Goal: Task Accomplishment & Management: Use online tool/utility

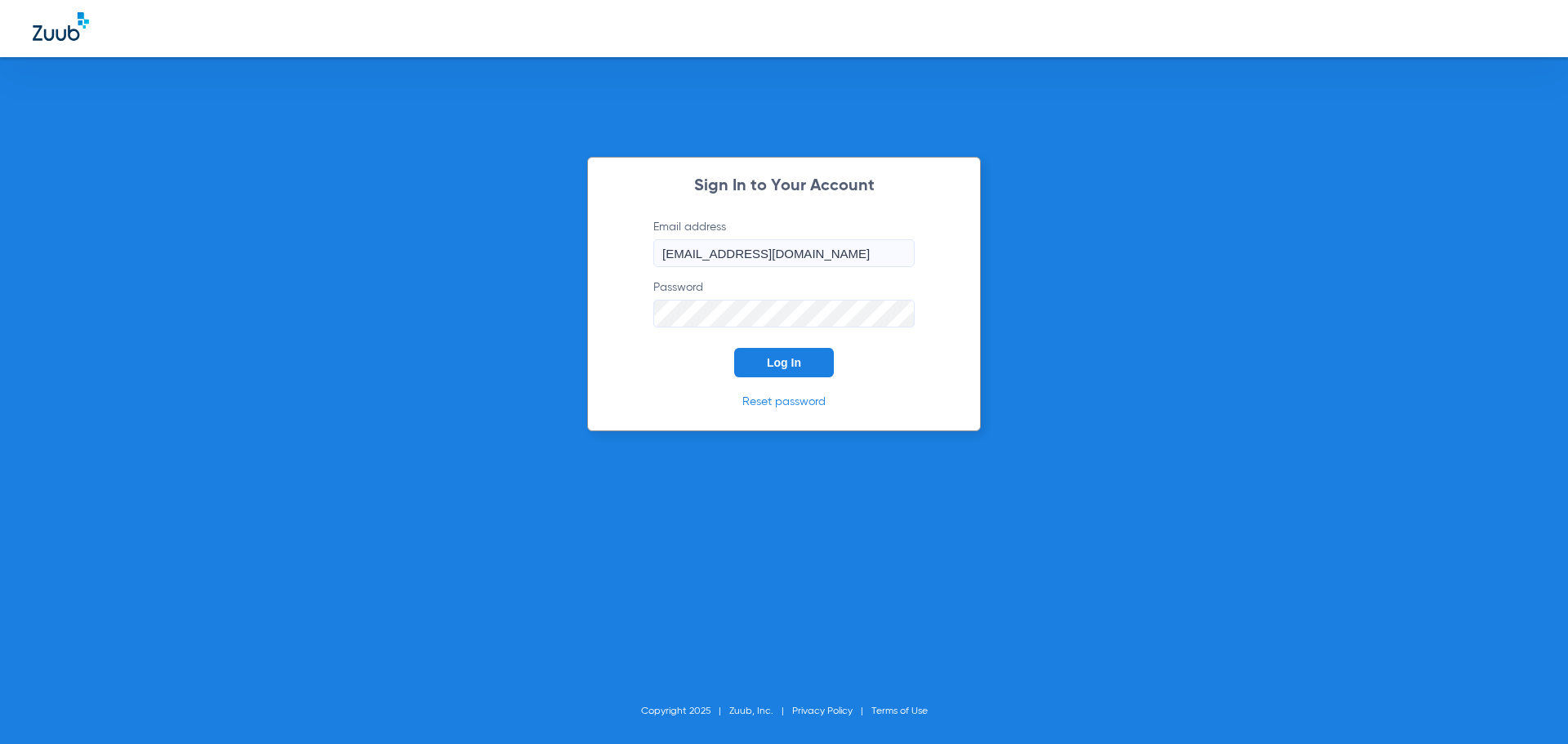
click at [815, 356] on button "Log In" at bounding box center [784, 363] width 100 height 30
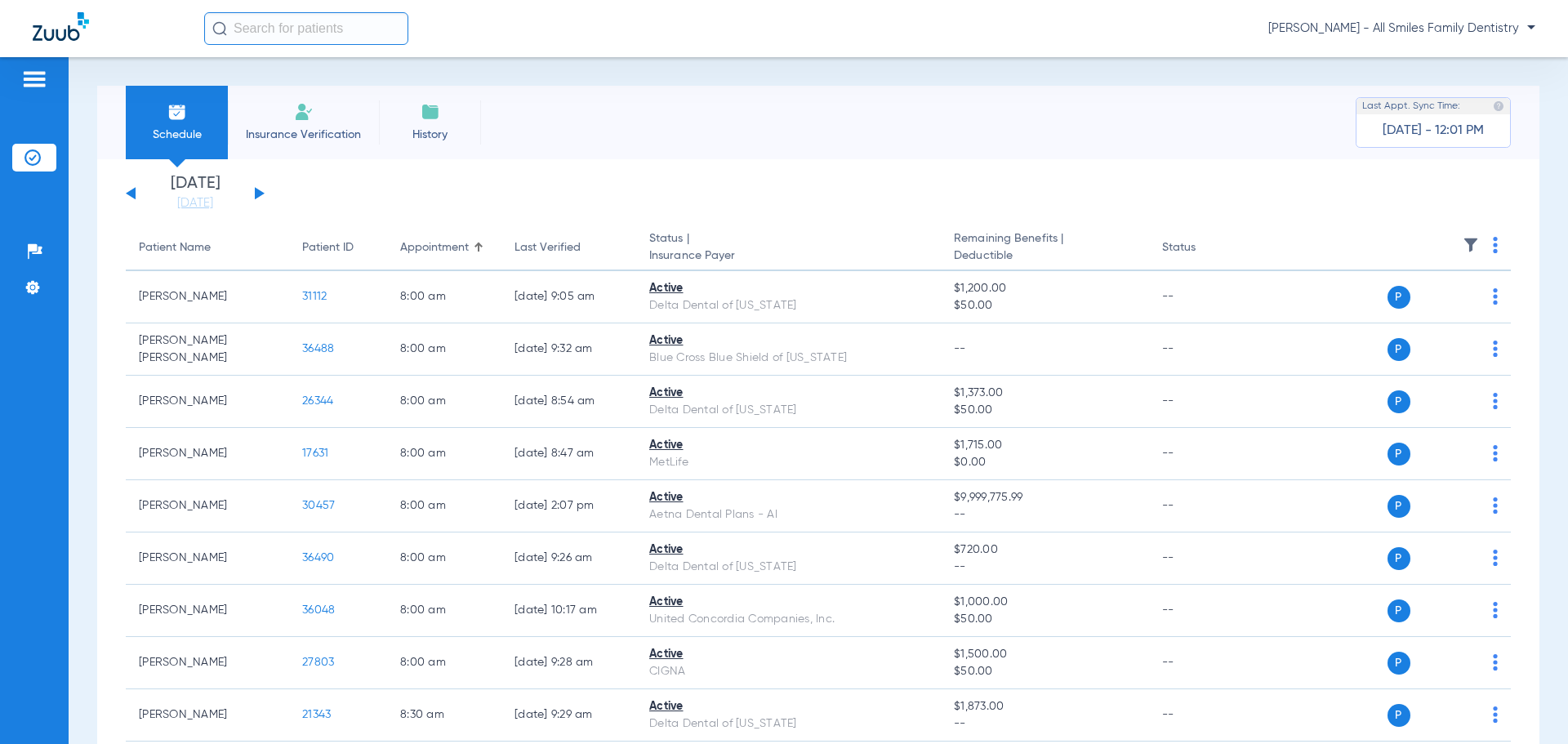
click at [259, 195] on button at bounding box center [259, 192] width 10 height 12
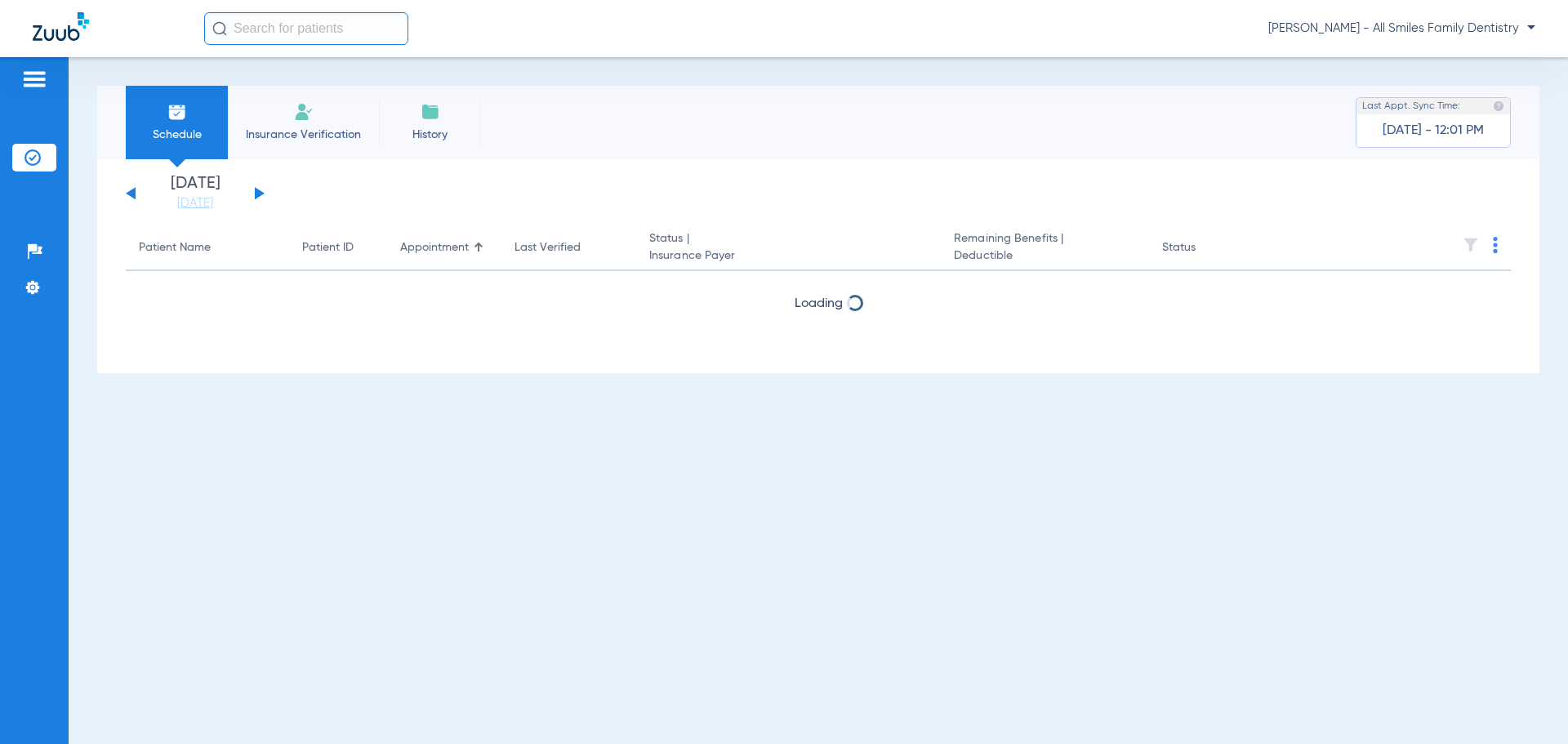
click at [259, 195] on button at bounding box center [259, 192] width 10 height 12
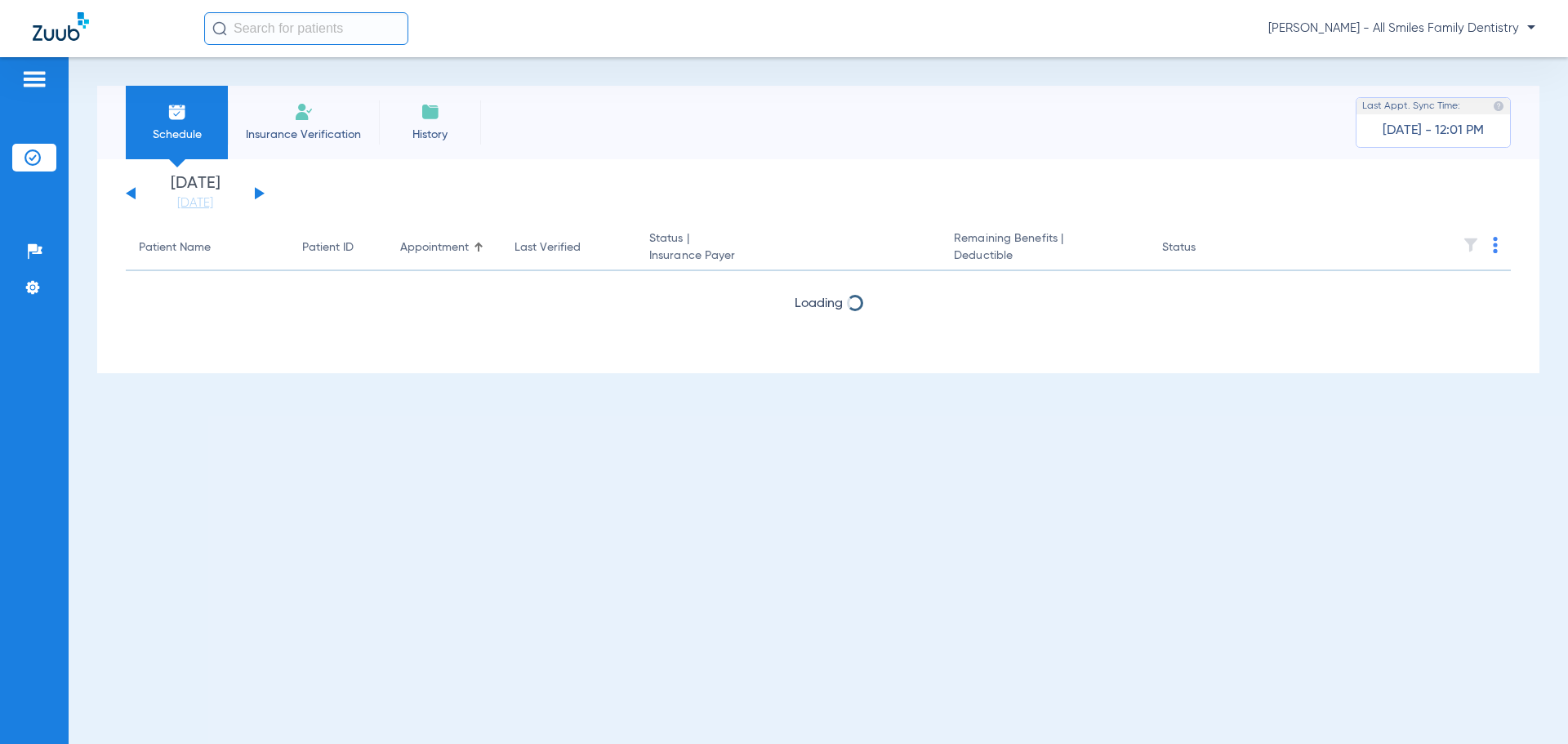
click at [259, 195] on button at bounding box center [259, 192] width 10 height 12
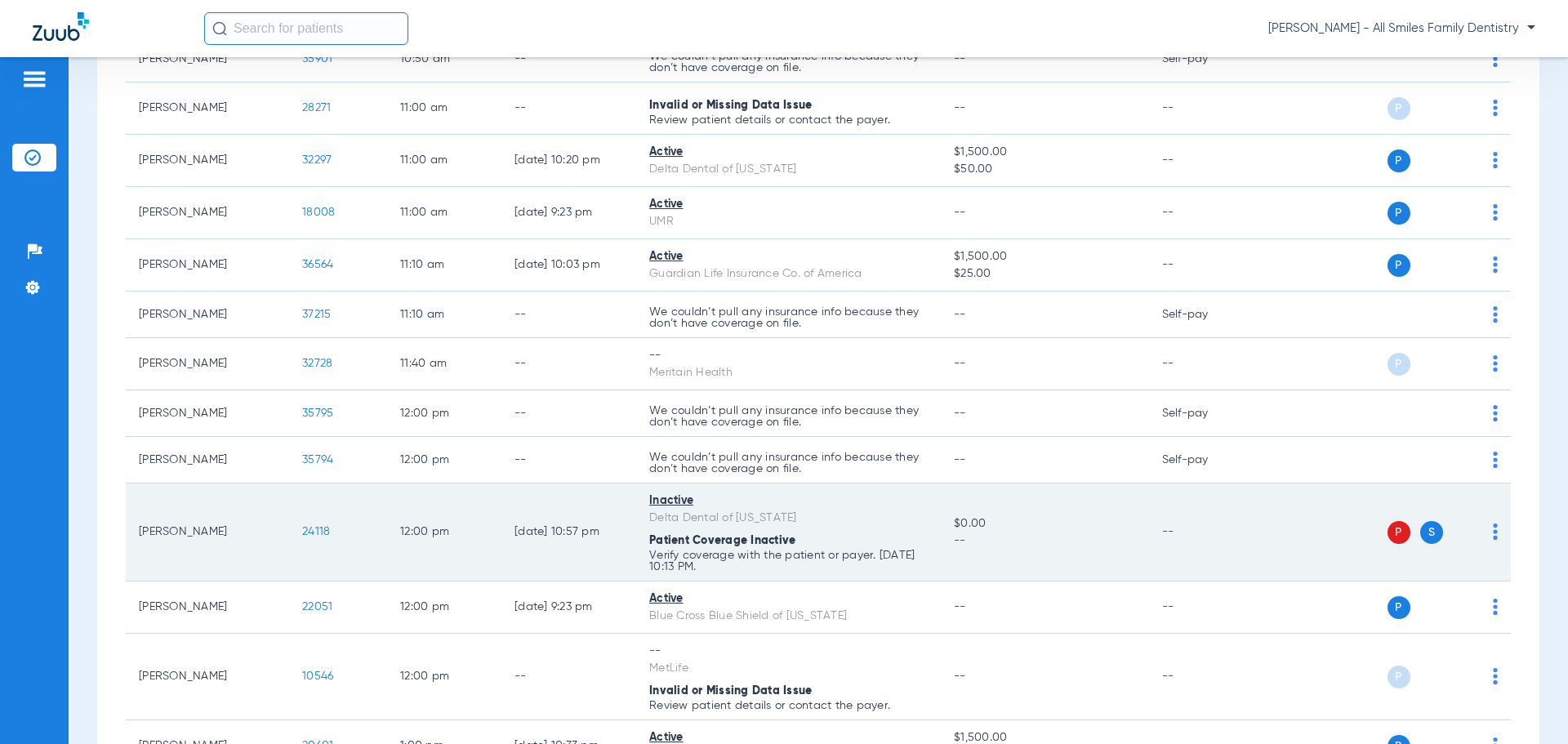
scroll to position [1551, 0]
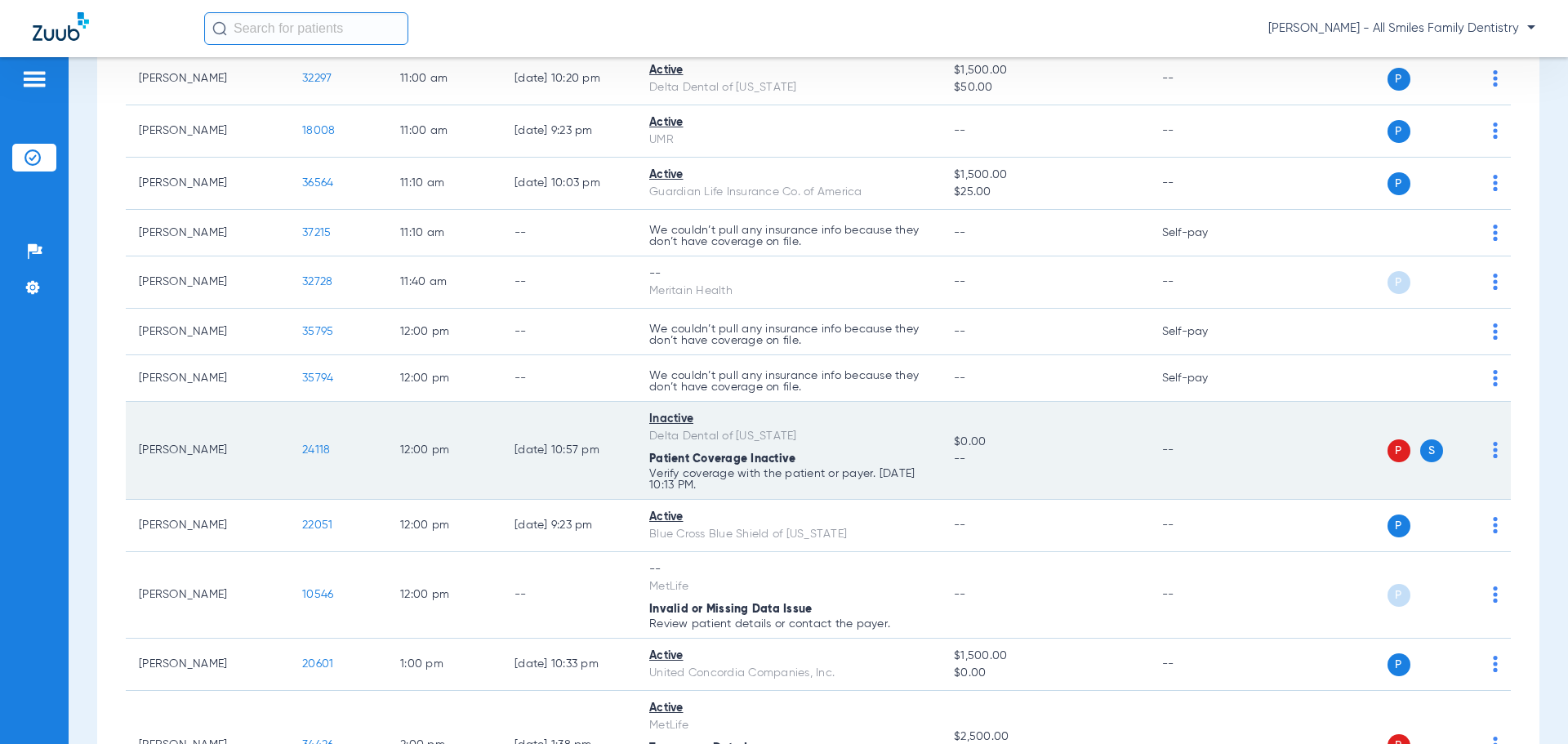
click at [1493, 444] on img at bounding box center [1495, 450] width 5 height 17
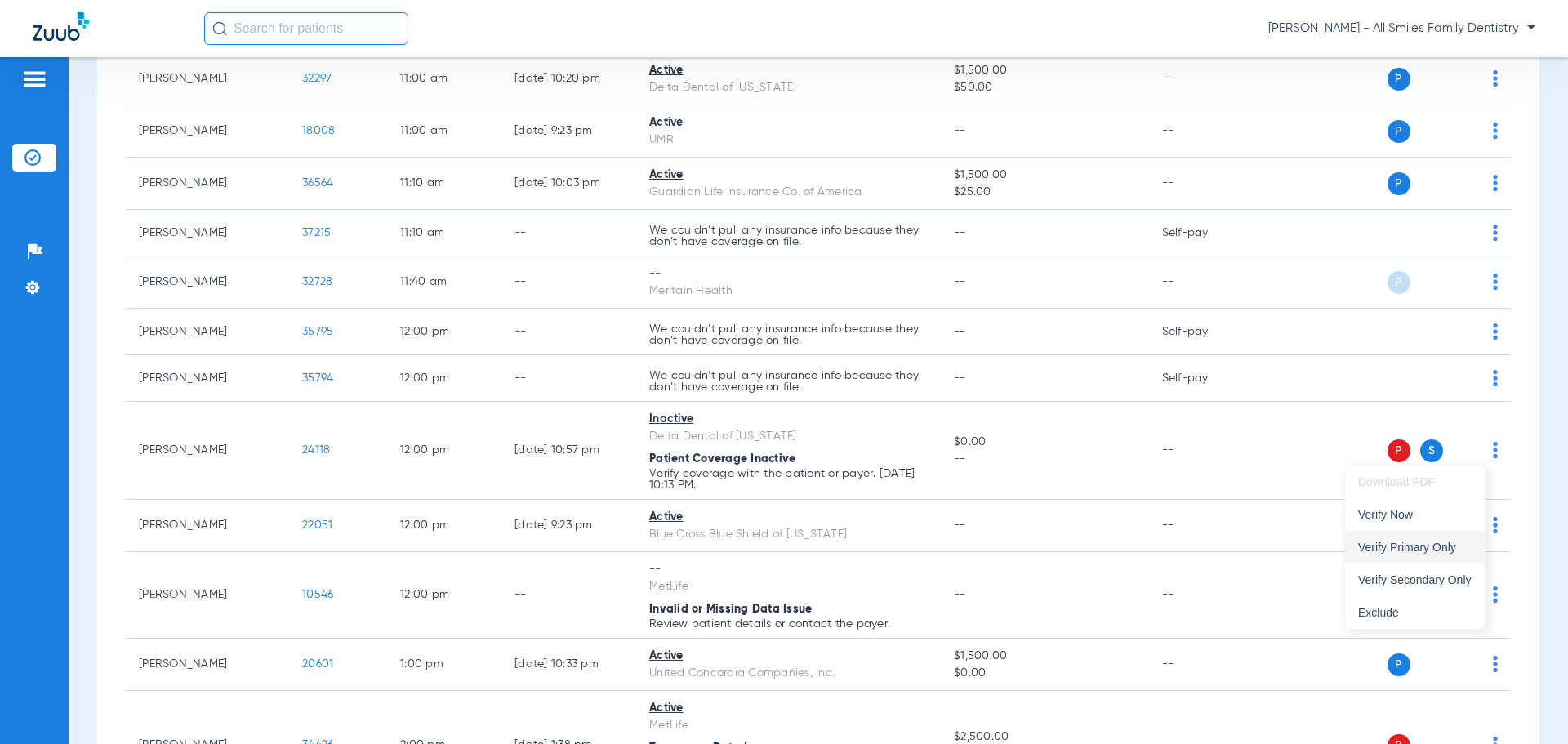
click at [1401, 542] on span "Verify Primary Only" at bounding box center [1414, 547] width 113 height 12
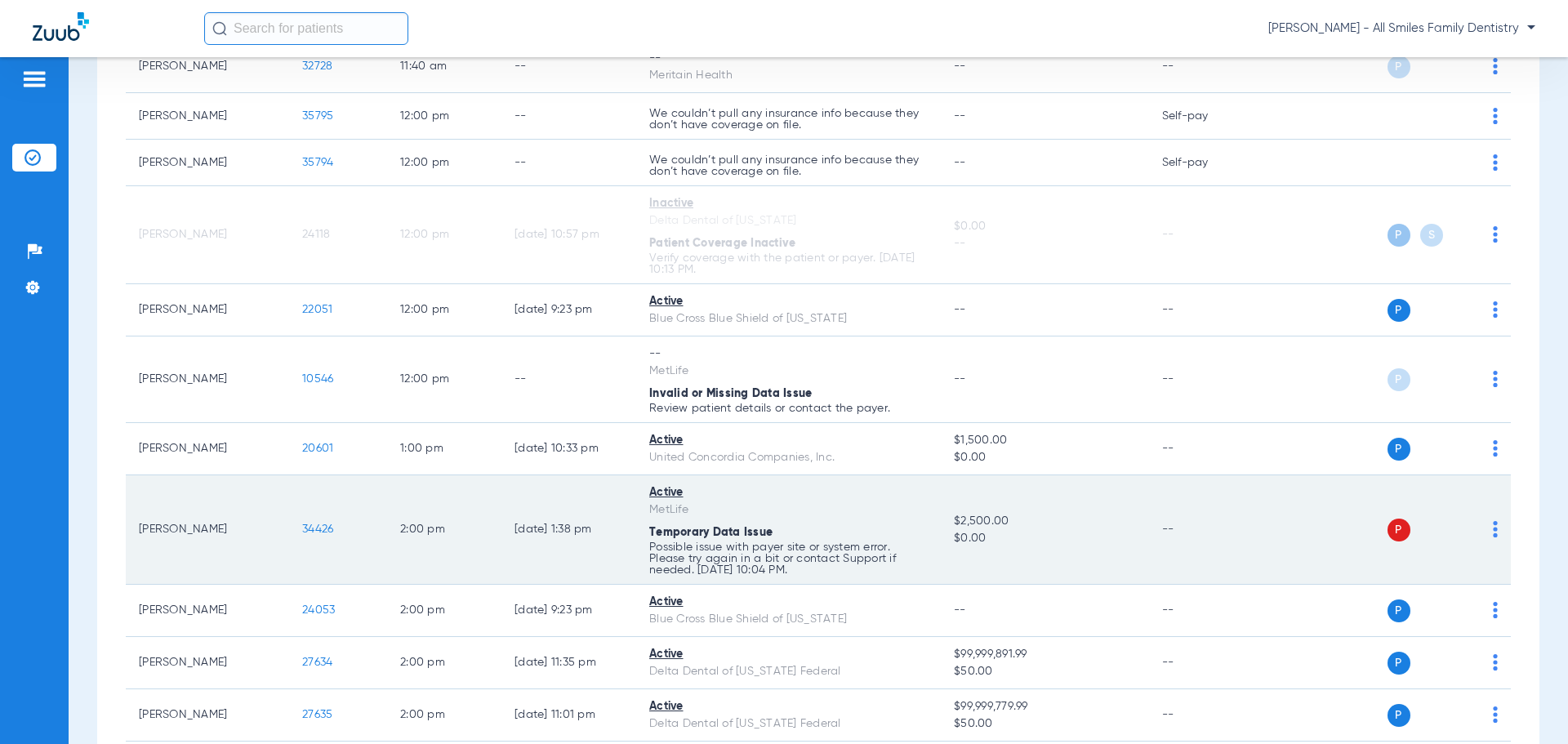
scroll to position [1796, 0]
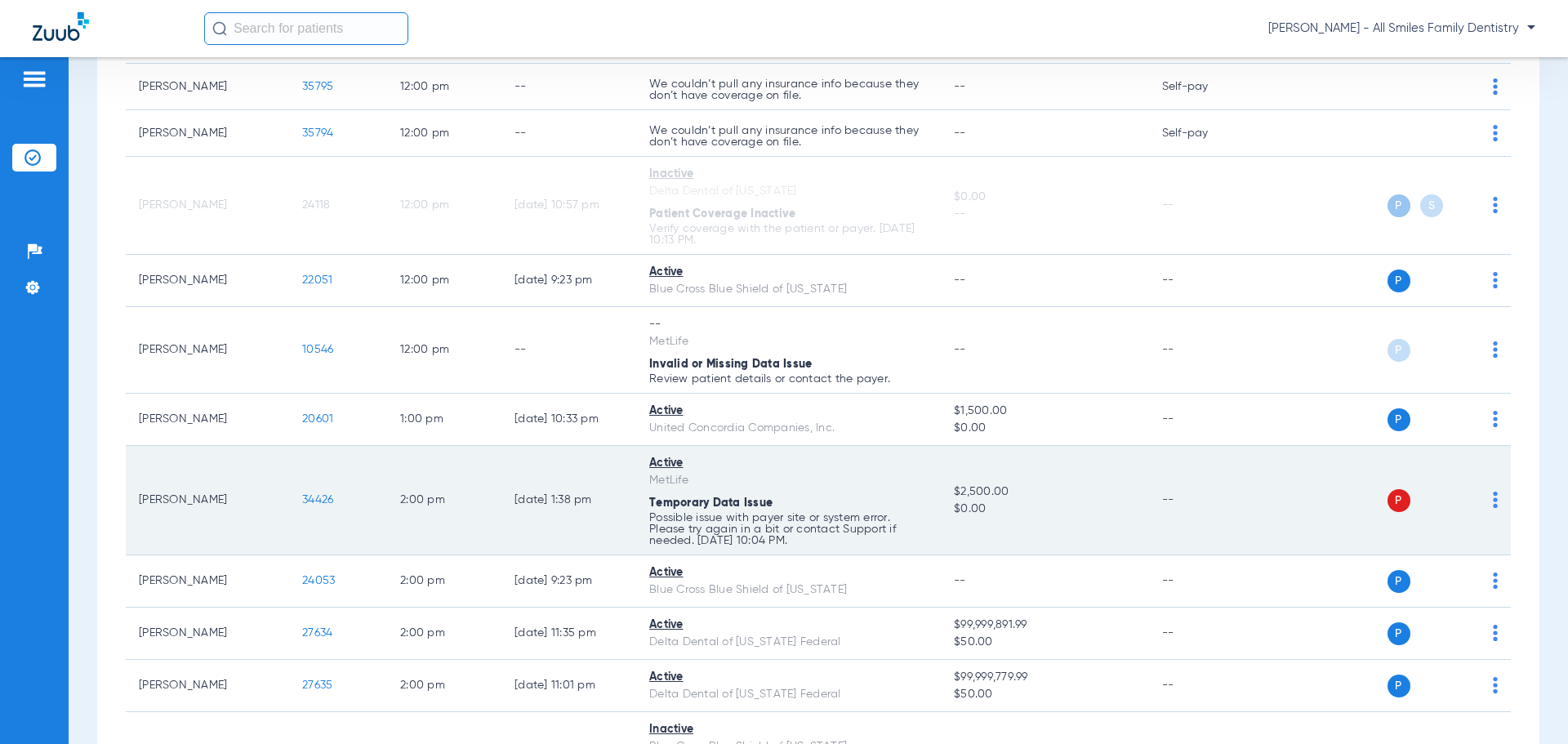
click at [1493, 500] on img at bounding box center [1495, 500] width 5 height 17
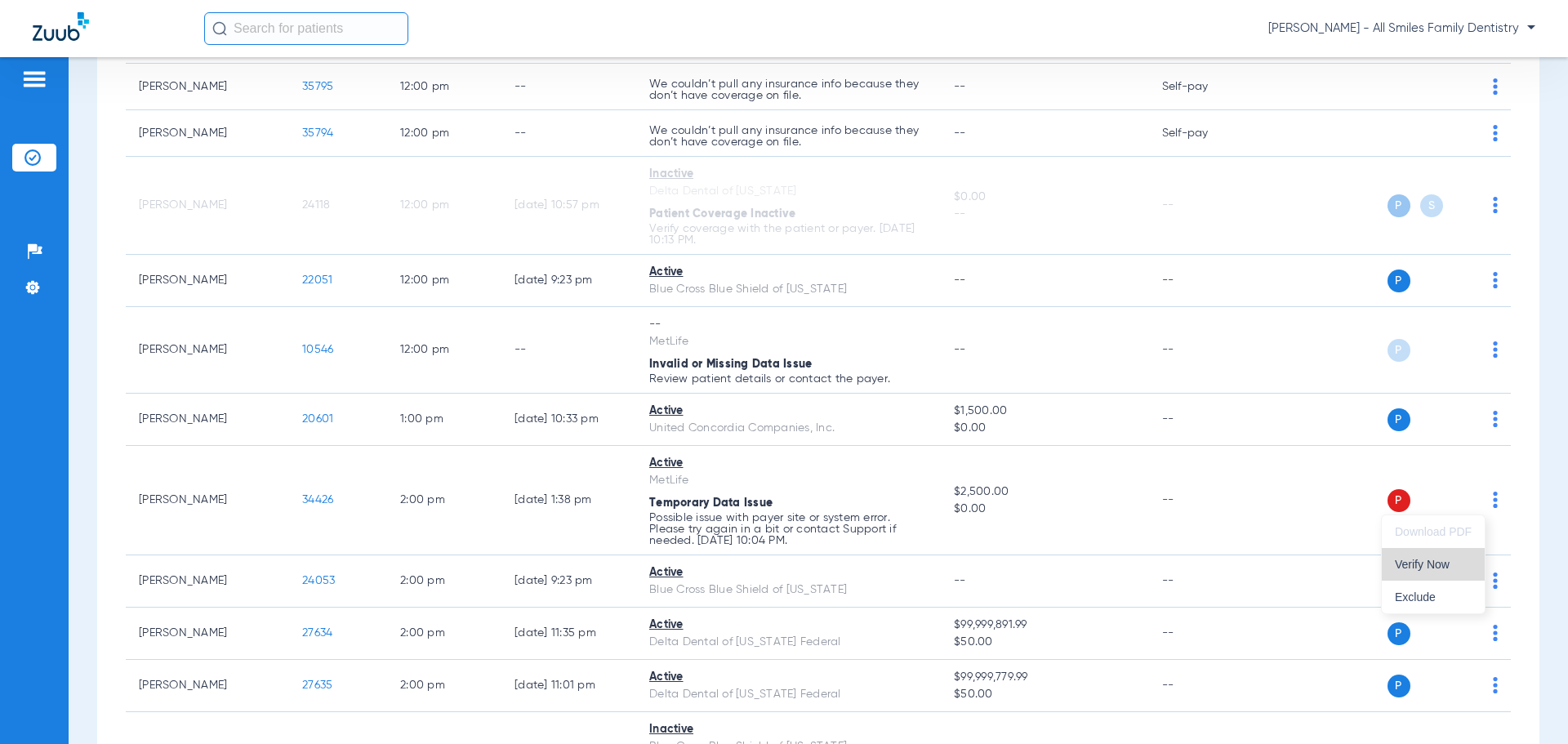
click at [1420, 566] on span "Verify Now" at bounding box center [1433, 564] width 77 height 12
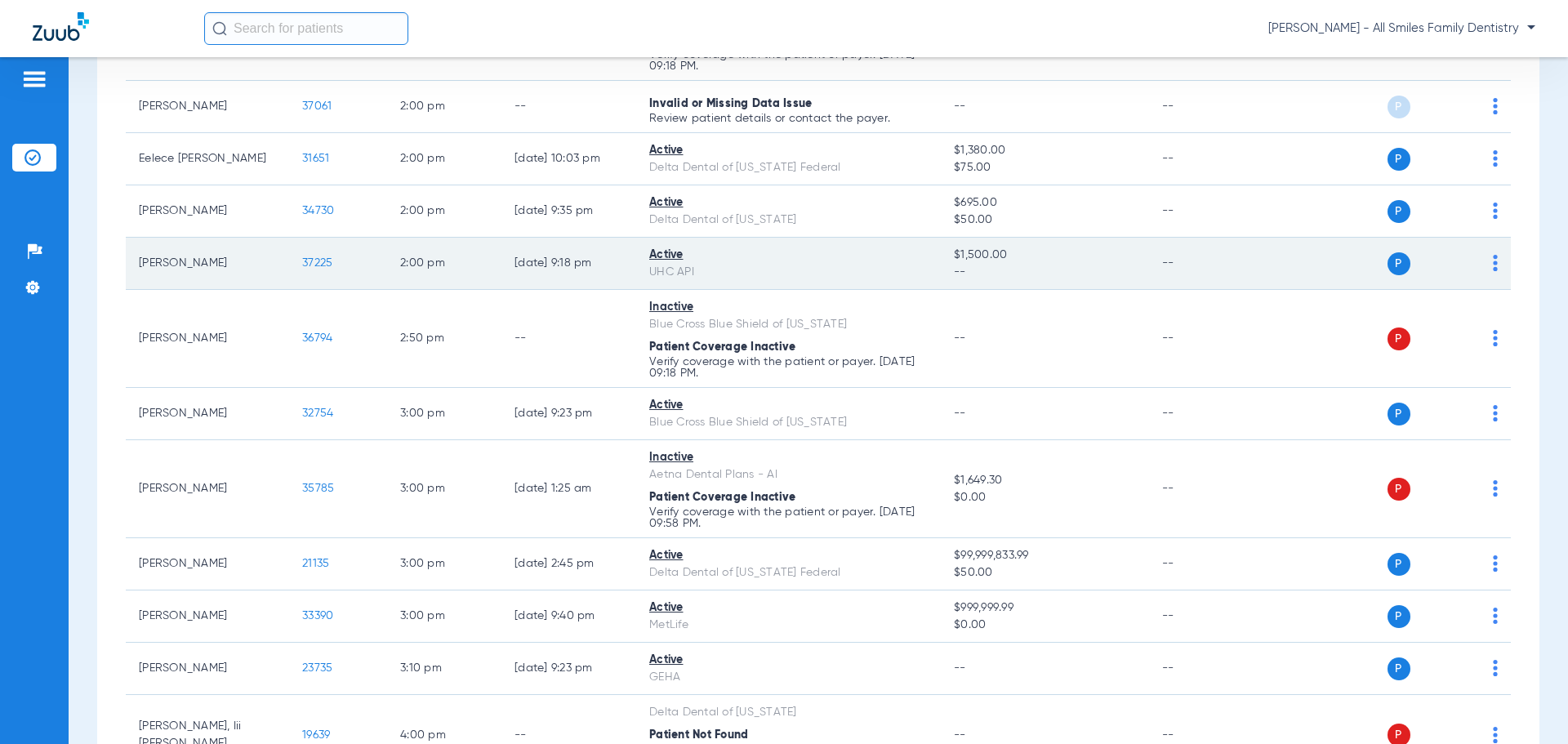
scroll to position [2530, 0]
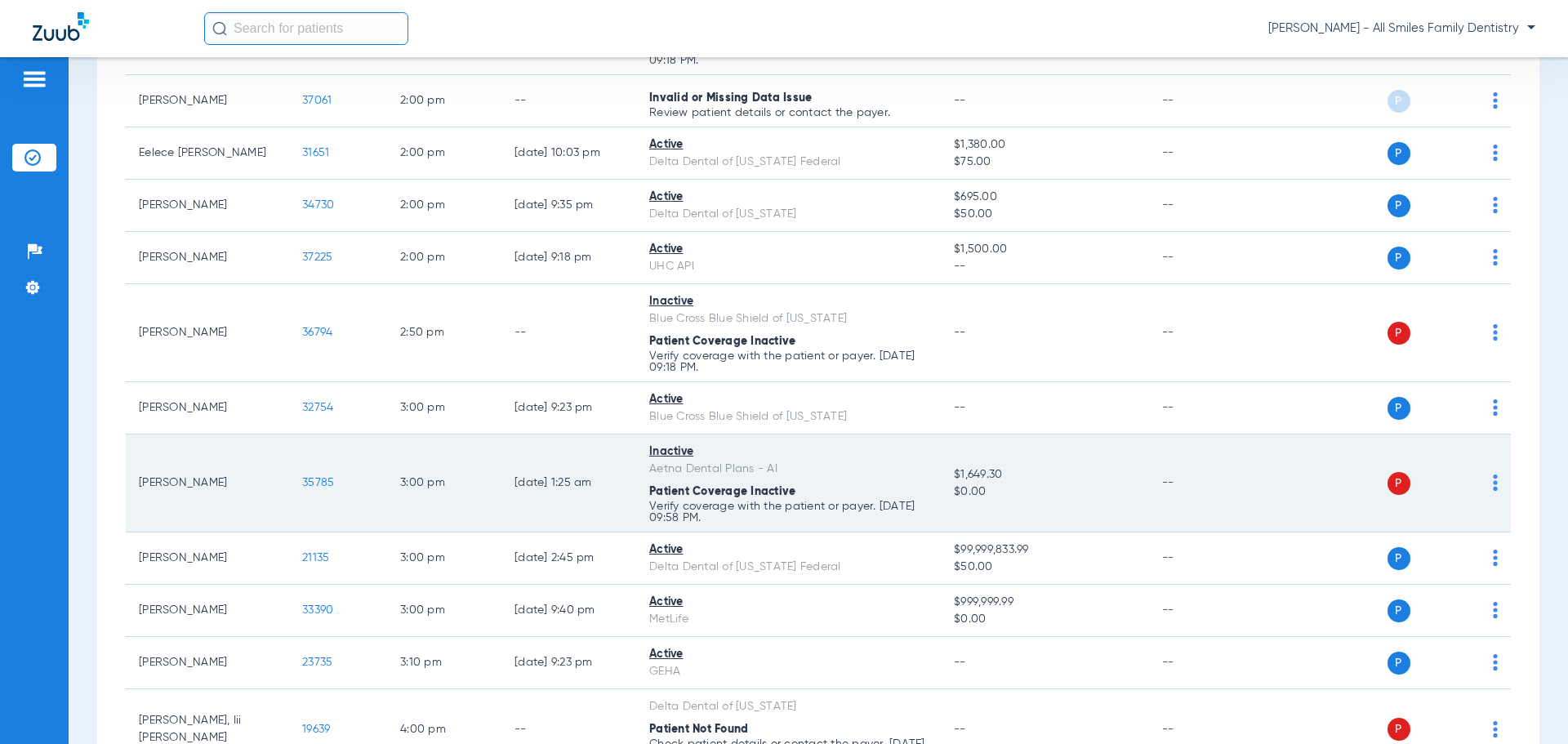
click at [1493, 479] on img at bounding box center [1495, 482] width 5 height 17
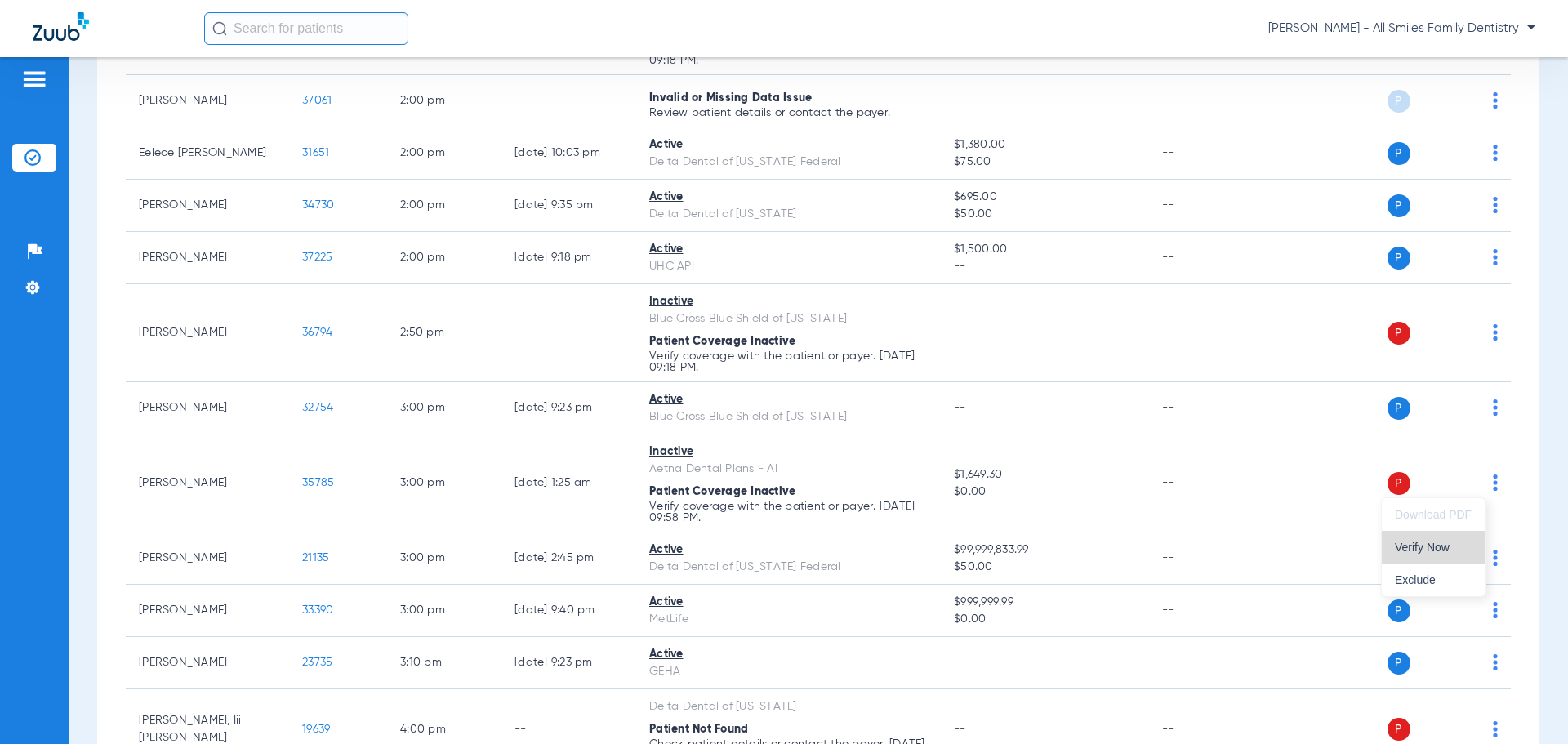
click at [1430, 550] on span "Verify Now" at bounding box center [1433, 547] width 77 height 12
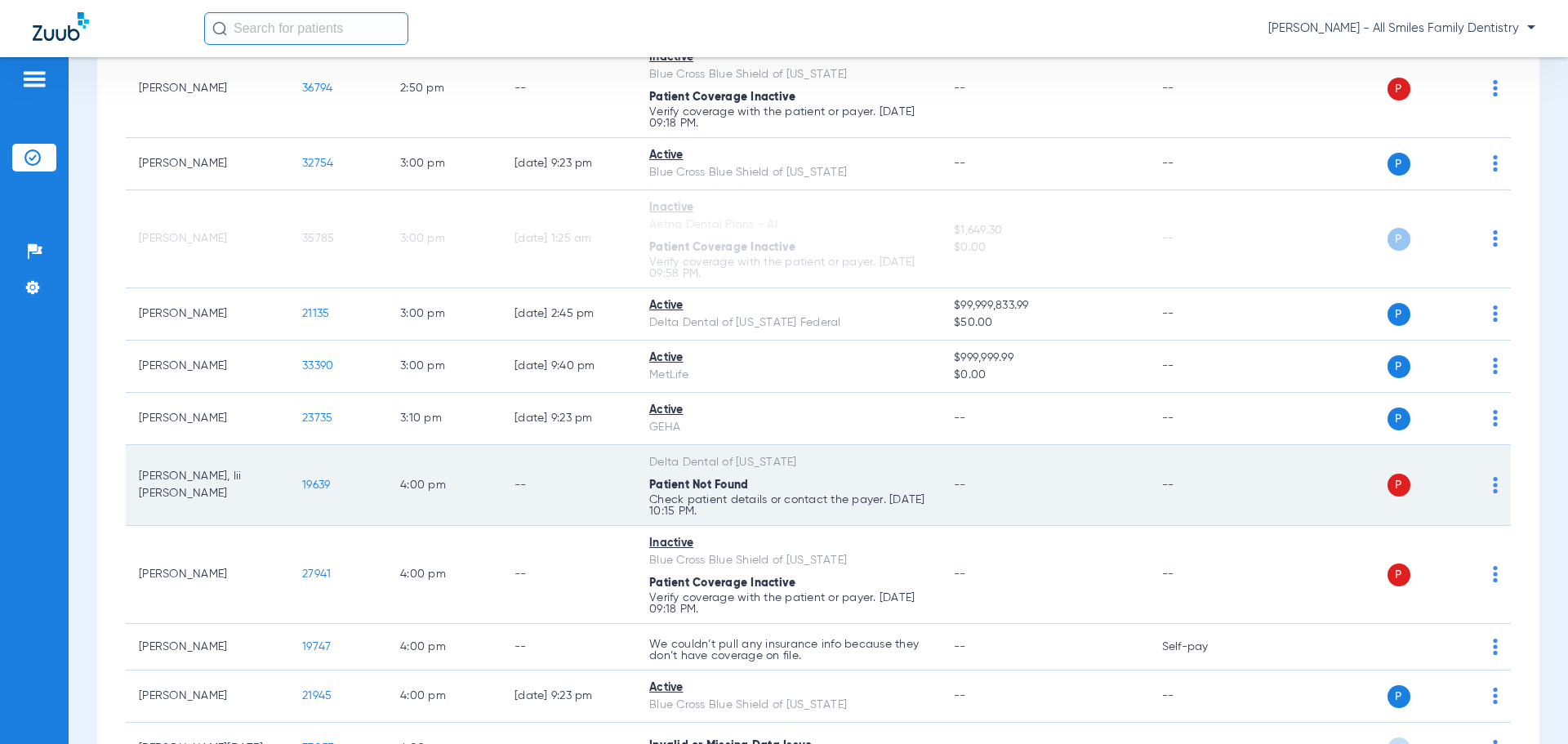
scroll to position [2775, 0]
click at [1493, 487] on img at bounding box center [1495, 484] width 5 height 17
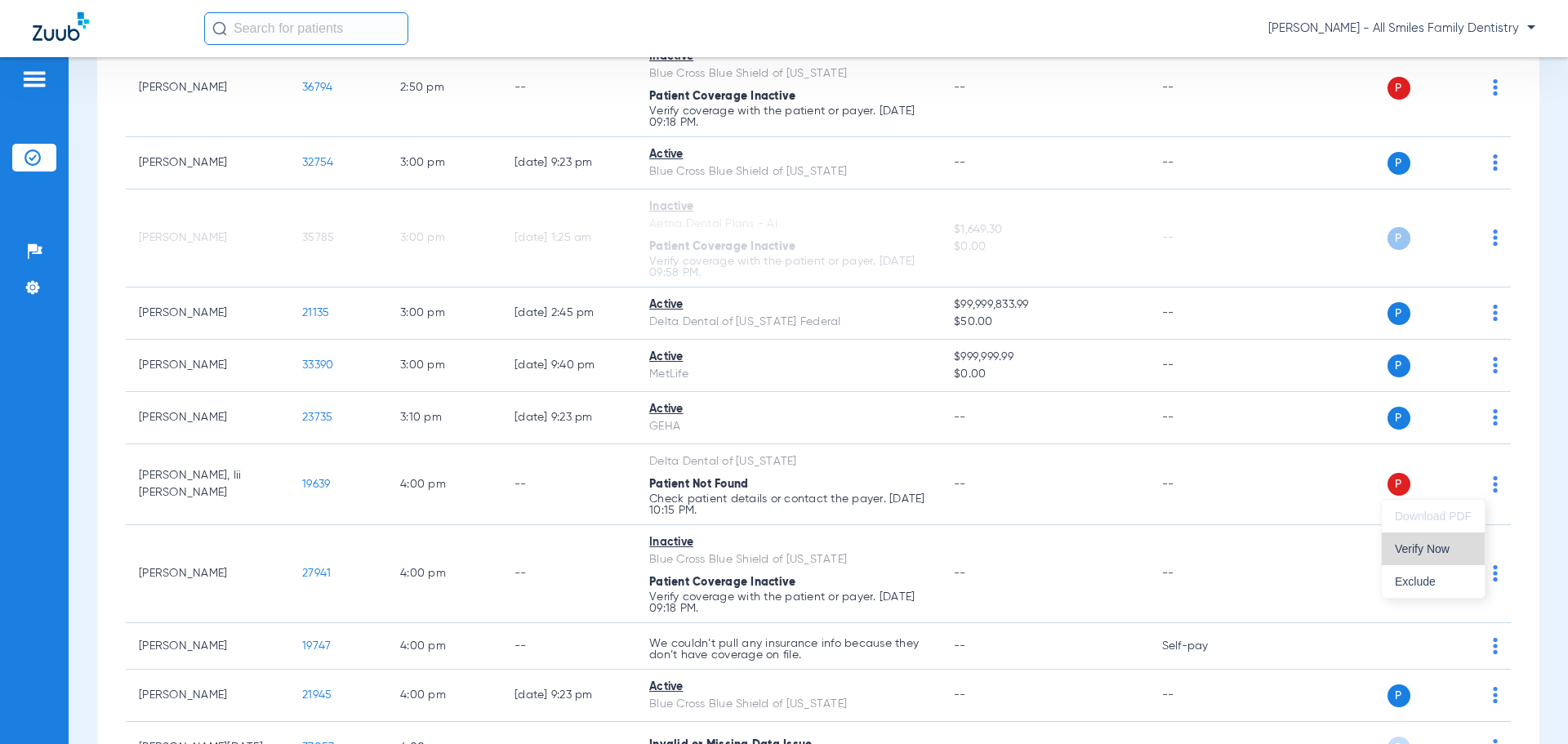
click at [1419, 550] on span "Verify Now" at bounding box center [1433, 548] width 77 height 12
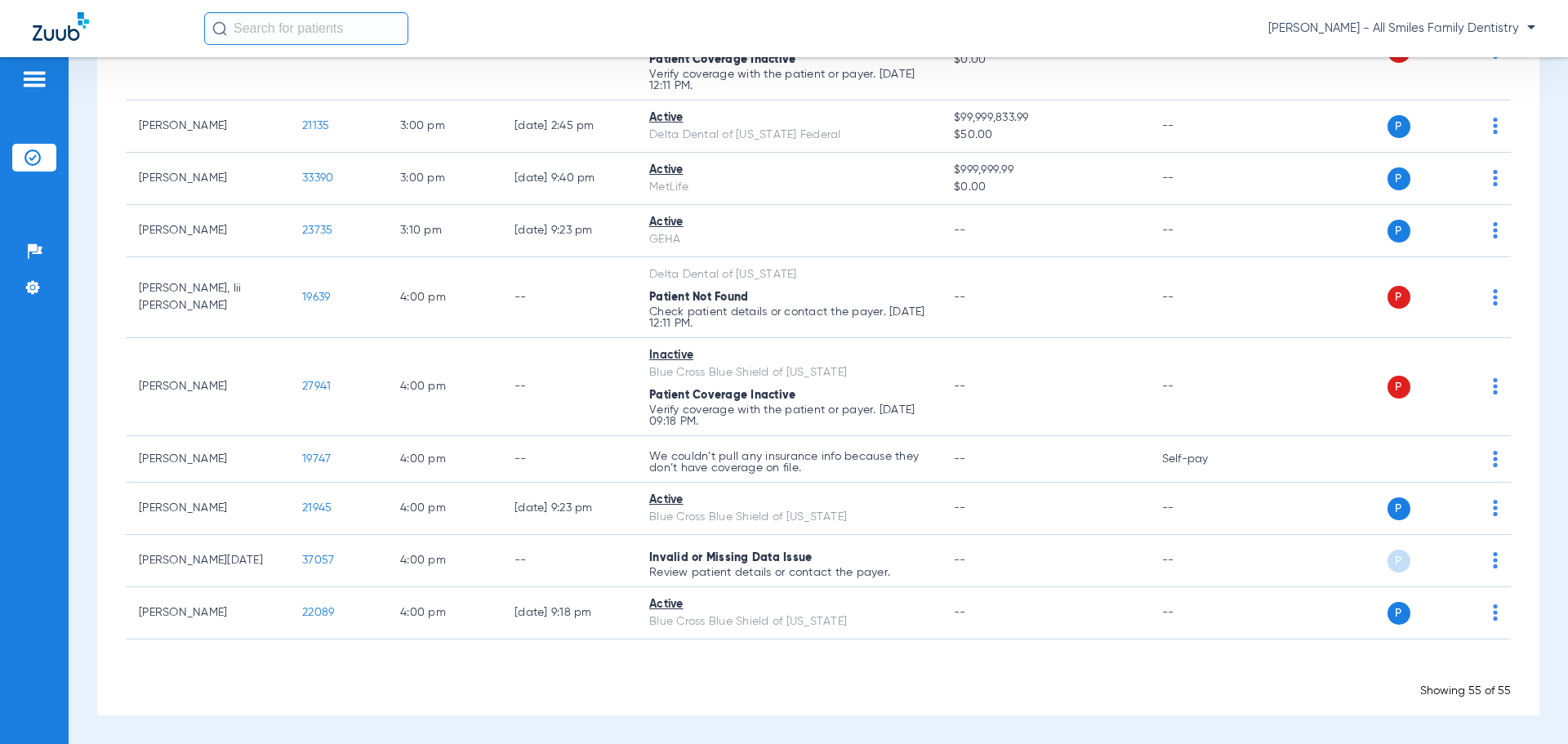
scroll to position [2950, 0]
